Goal: Information Seeking & Learning: Learn about a topic

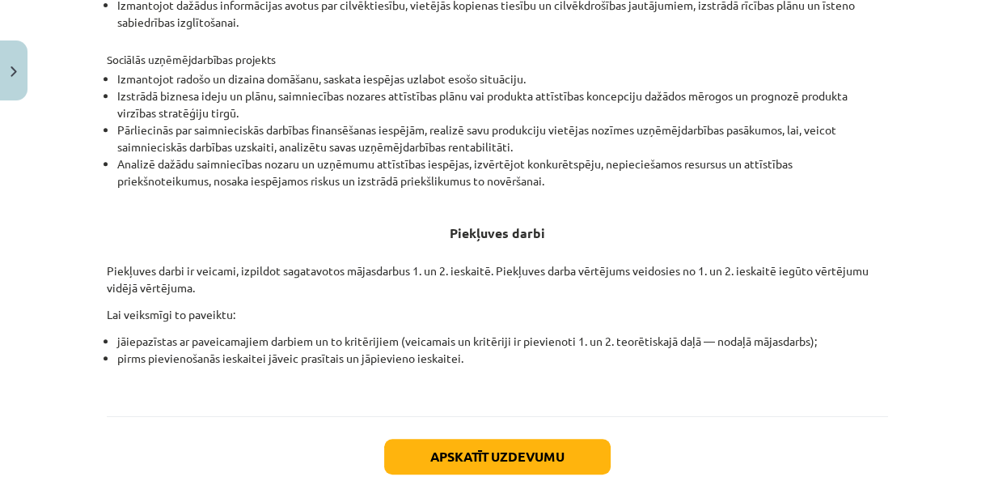
scroll to position [647, 0]
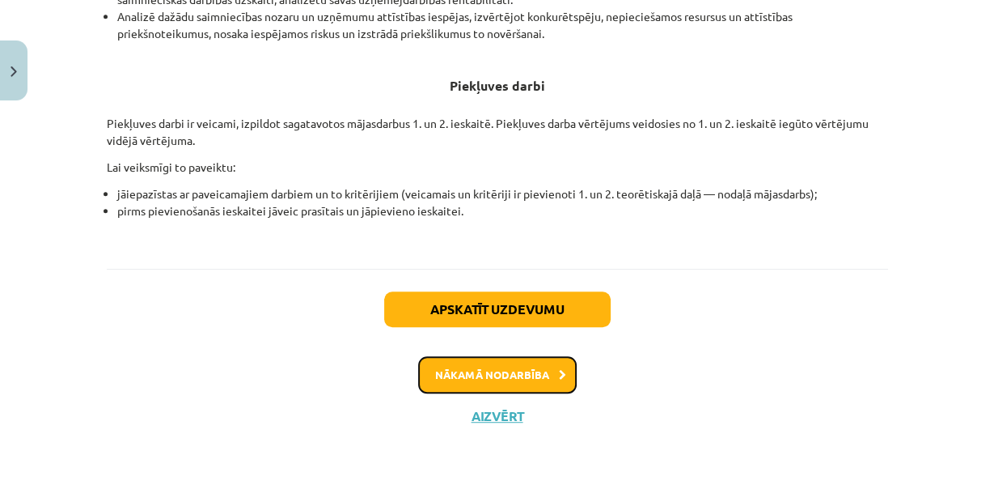
click at [483, 373] on button "Nākamā nodarbība" at bounding box center [497, 374] width 159 height 37
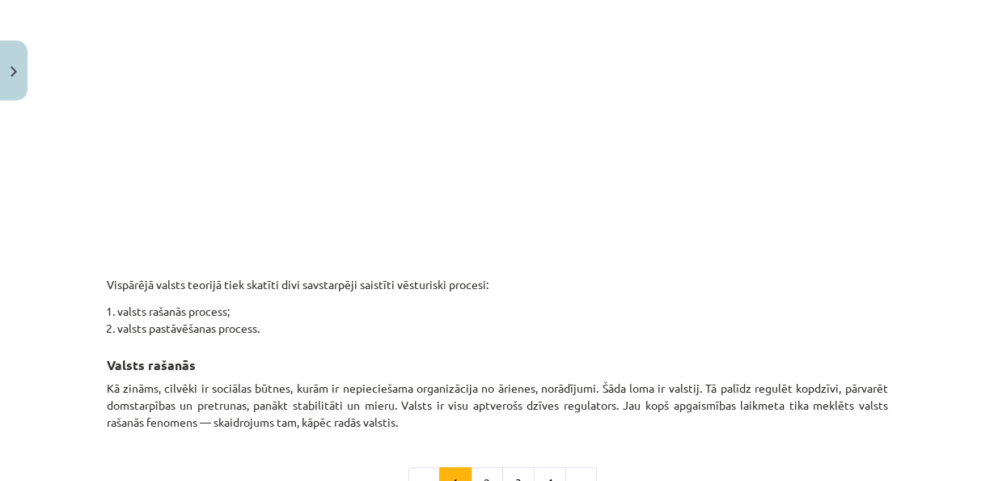
scroll to position [946, 0]
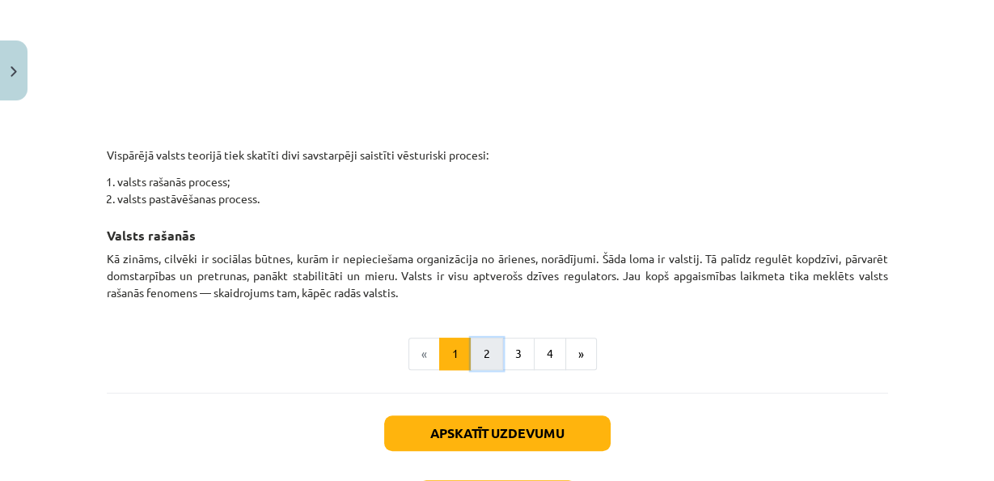
click at [478, 337] on button "2" at bounding box center [487, 353] width 32 height 32
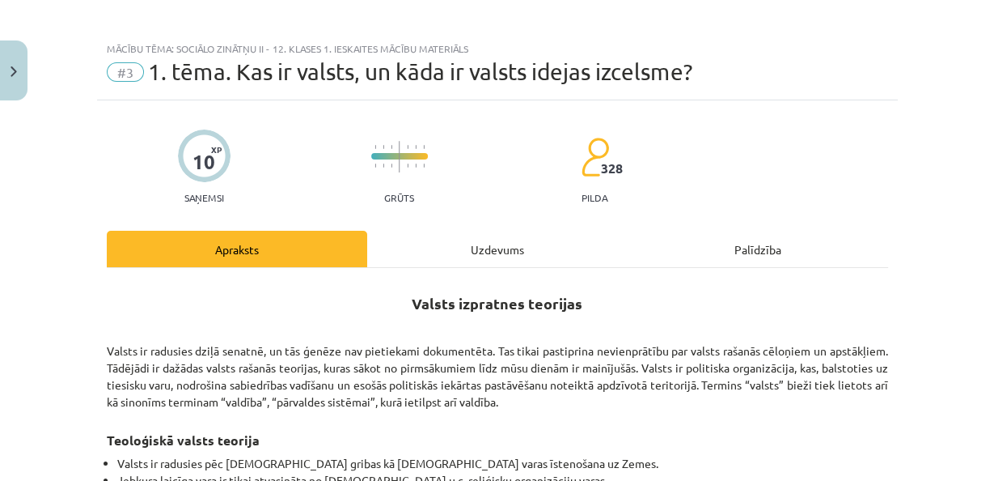
scroll to position [0, 0]
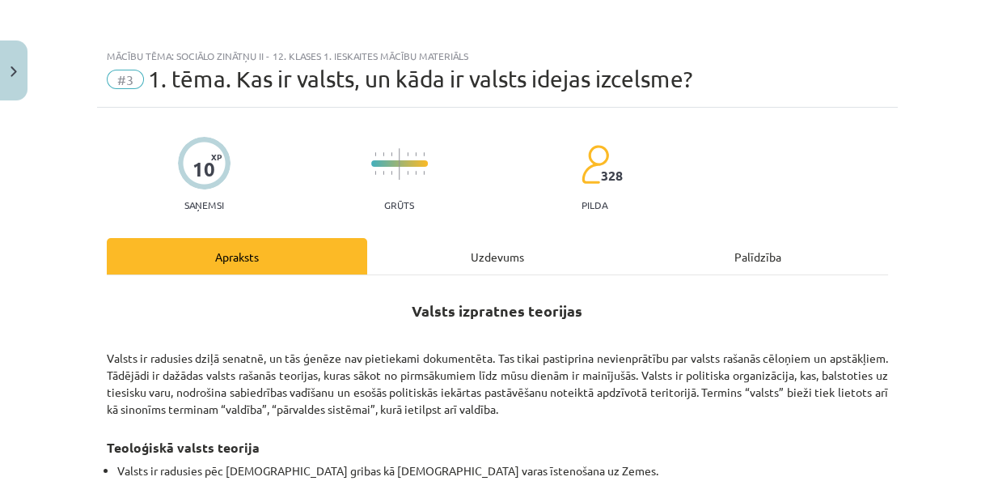
click at [430, 254] on div "Uzdevums" at bounding box center [497, 256] width 261 height 36
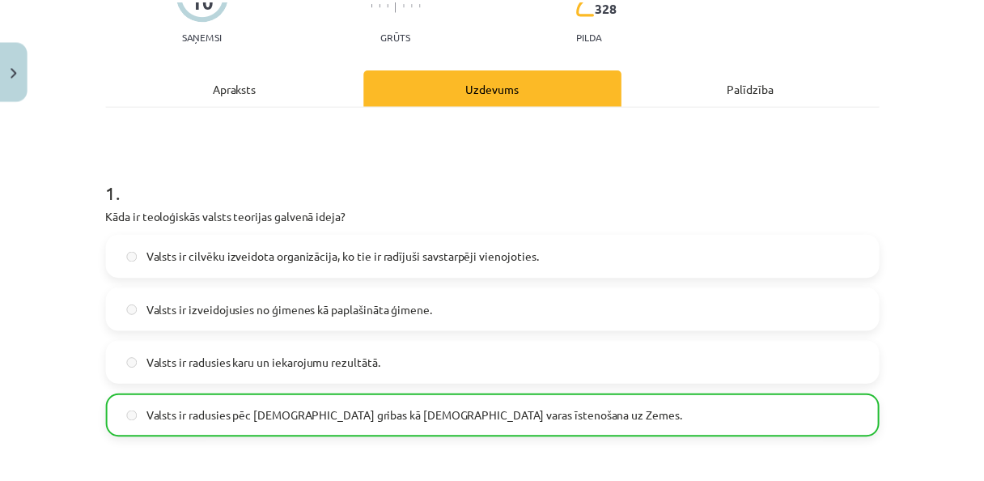
scroll to position [40, 0]
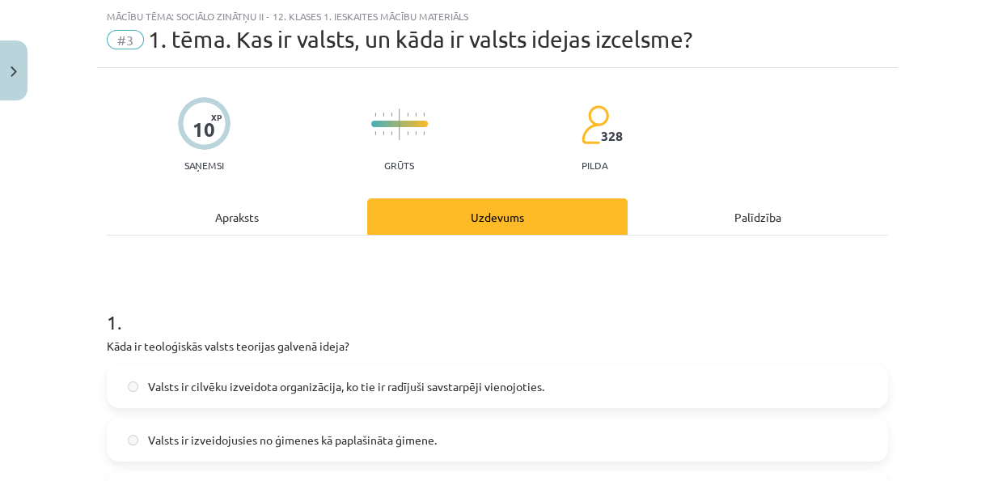
click at [236, 218] on div "Apraksts" at bounding box center [237, 216] width 261 height 36
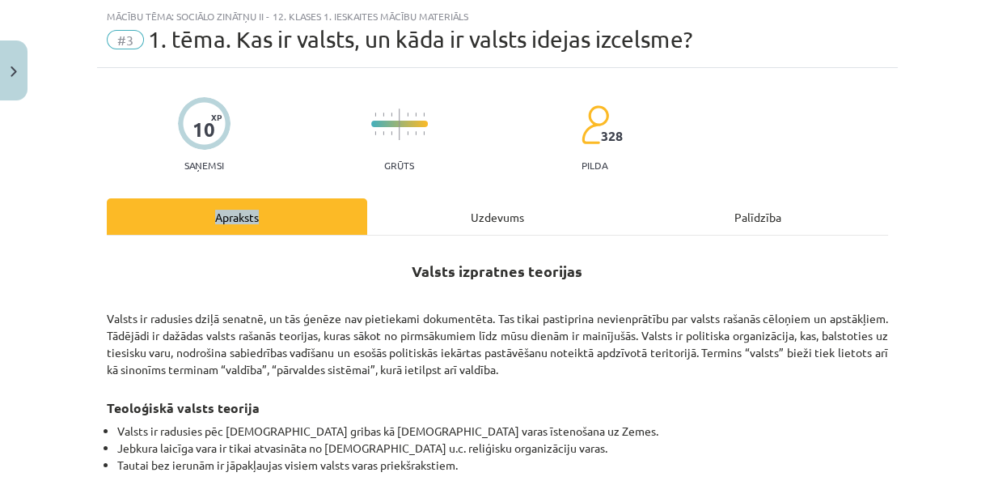
click at [236, 218] on div "Apraksts" at bounding box center [237, 216] width 261 height 36
click at [0, 80] on button "Close" at bounding box center [14, 70] width 28 height 60
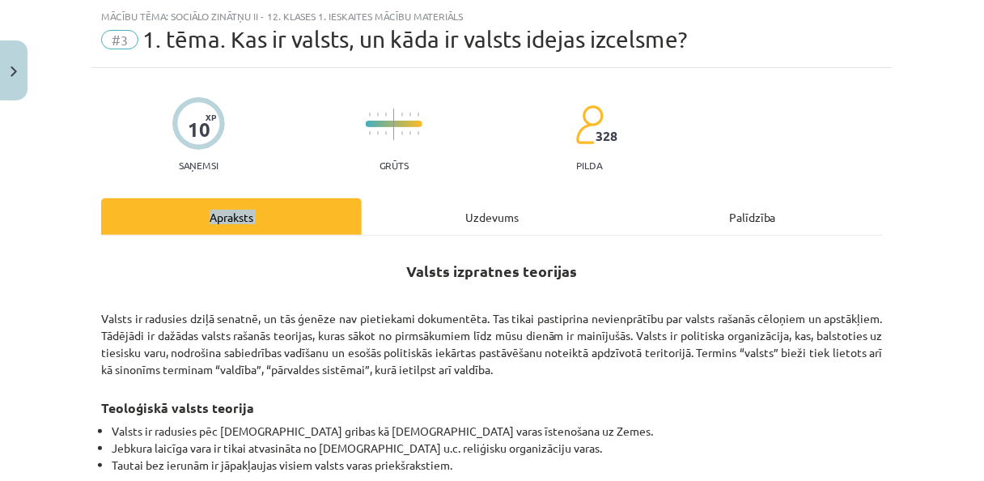
scroll to position [453, 0]
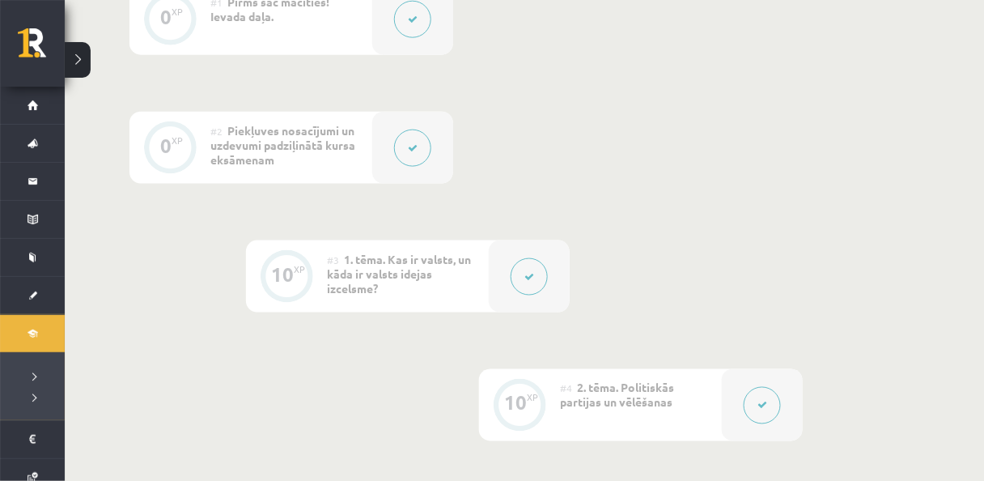
drag, startPoint x: 652, startPoint y: 275, endPoint x: 633, endPoint y: 275, distance: 19.4
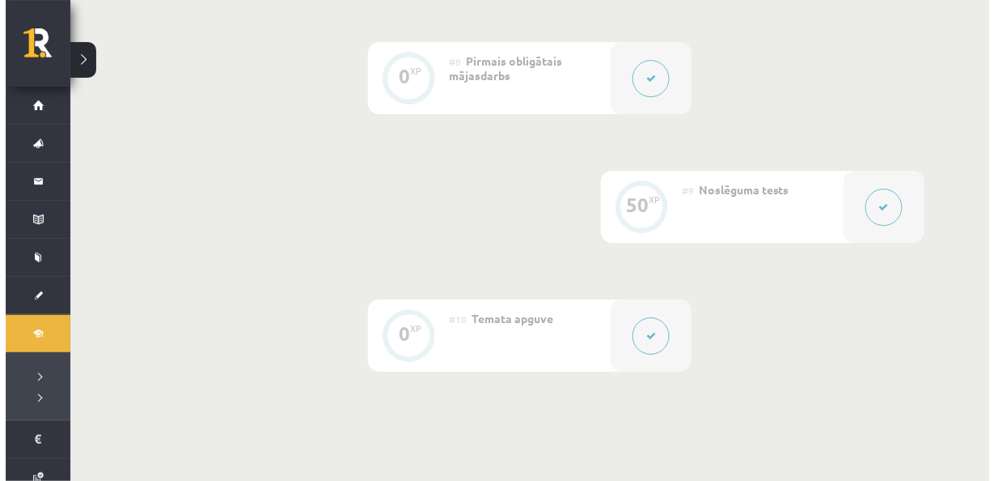
scroll to position [1165, 0]
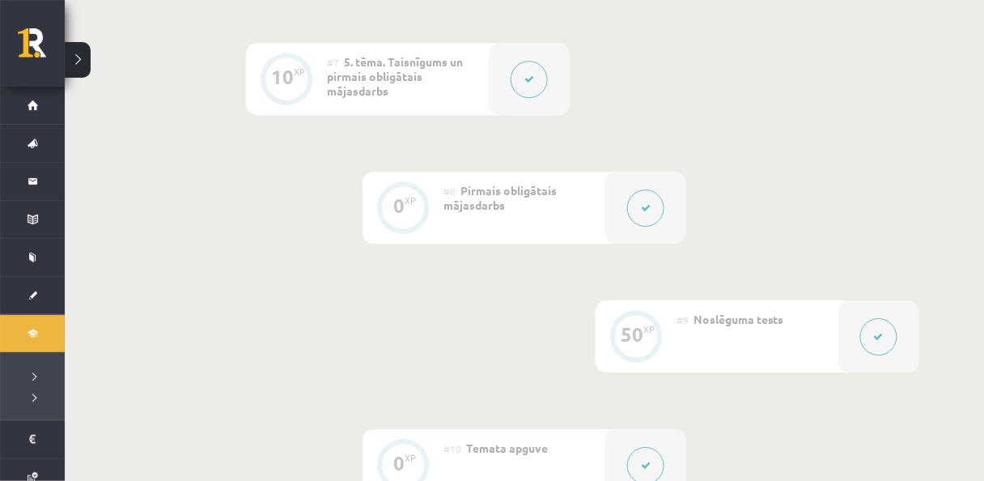
click at [646, 201] on button at bounding box center [645, 207] width 37 height 37
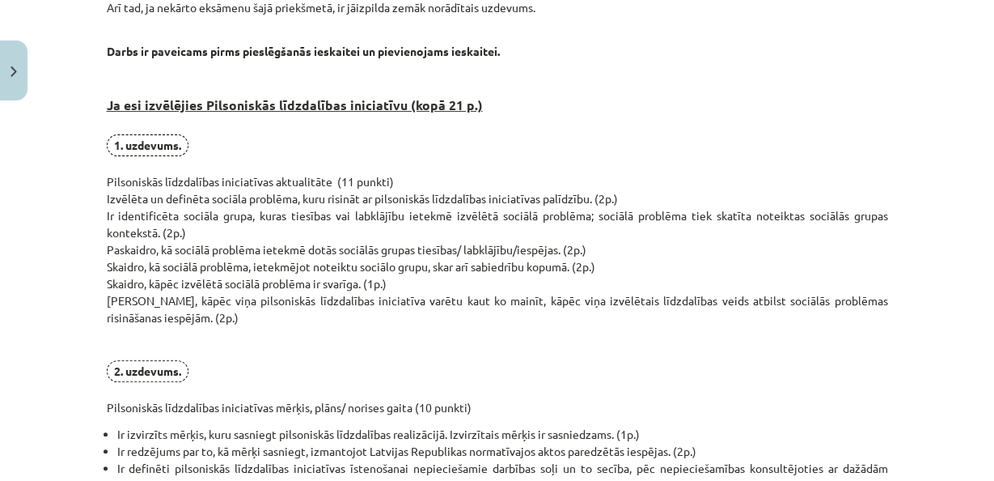
scroll to position [453, 0]
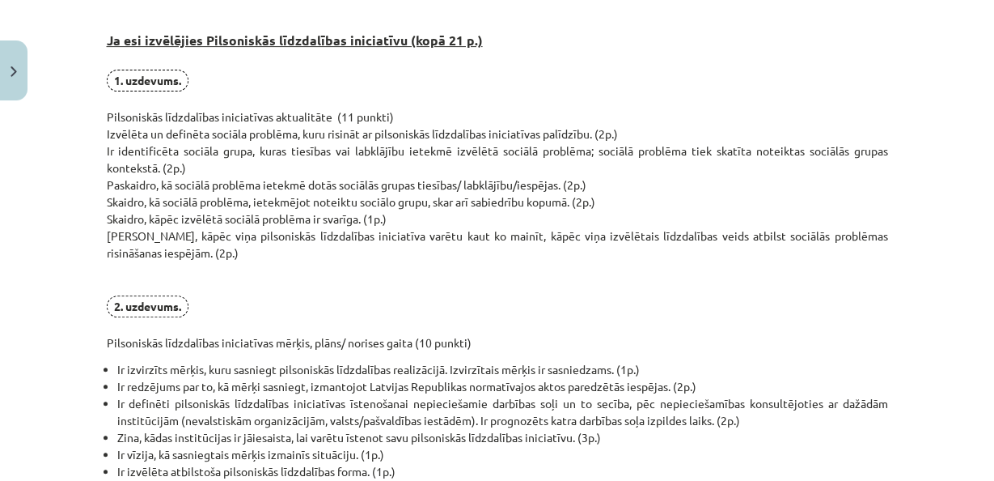
drag, startPoint x: 437, startPoint y: 234, endPoint x: 411, endPoint y: 132, distance: 105.2
click at [441, 232] on p "1. uzdevums. Pilsoniskās līdzdalības iniciatīvas aktualitāte (11 punkti) Izvēlē…" at bounding box center [498, 211] width 782 height 282
click at [464, 225] on p "1. uzdevums. Pilsoniskās līdzdalības iniciatīvas aktualitāte (11 punkti) Izvēlē…" at bounding box center [498, 211] width 782 height 282
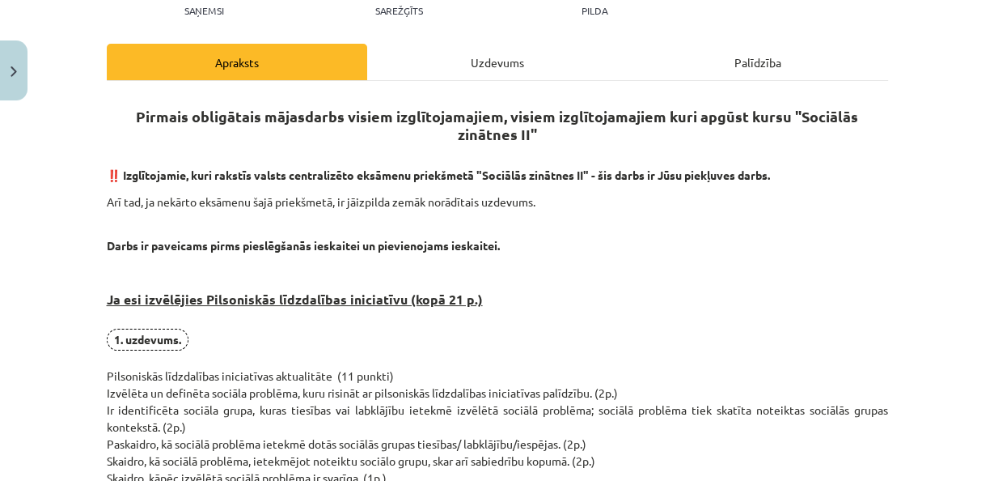
scroll to position [259, 0]
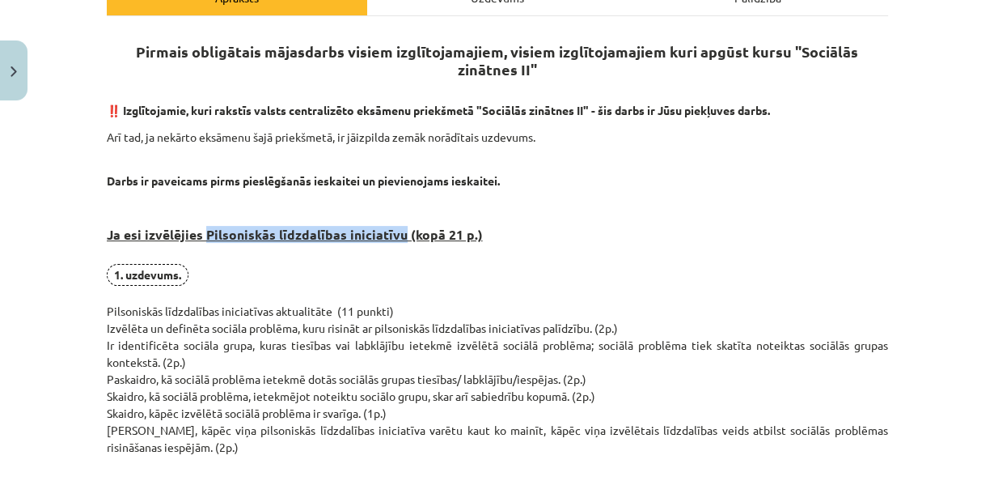
drag, startPoint x: 201, startPoint y: 230, endPoint x: 392, endPoint y: 230, distance: 190.1
click at [392, 230] on strong "Ja esi izvēlējies Pilsoniskās līdzdalības iniciatīvu (kopā 21 p.)" at bounding box center [295, 234] width 376 height 17
copy strong "Pilsoniskās līdzdalības iniciatīvu"
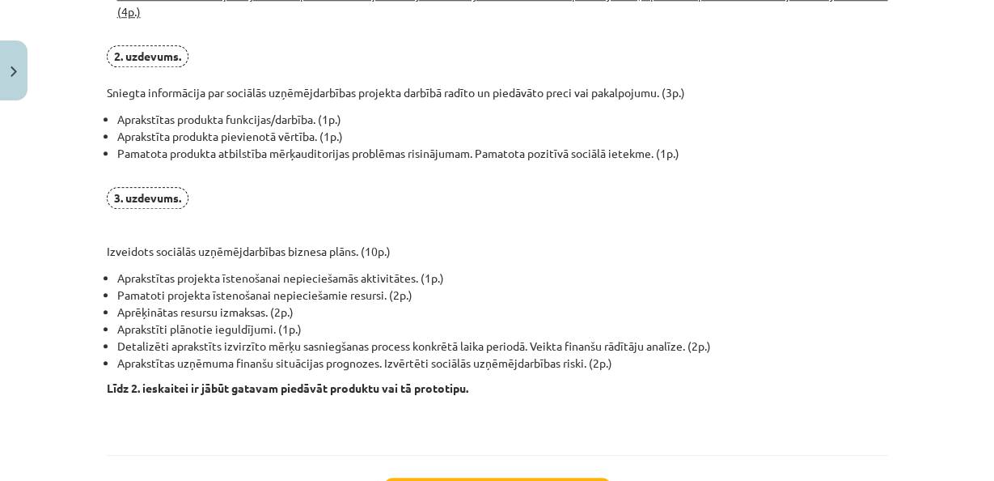
scroll to position [1165, 0]
